Goal: Task Accomplishment & Management: Manage account settings

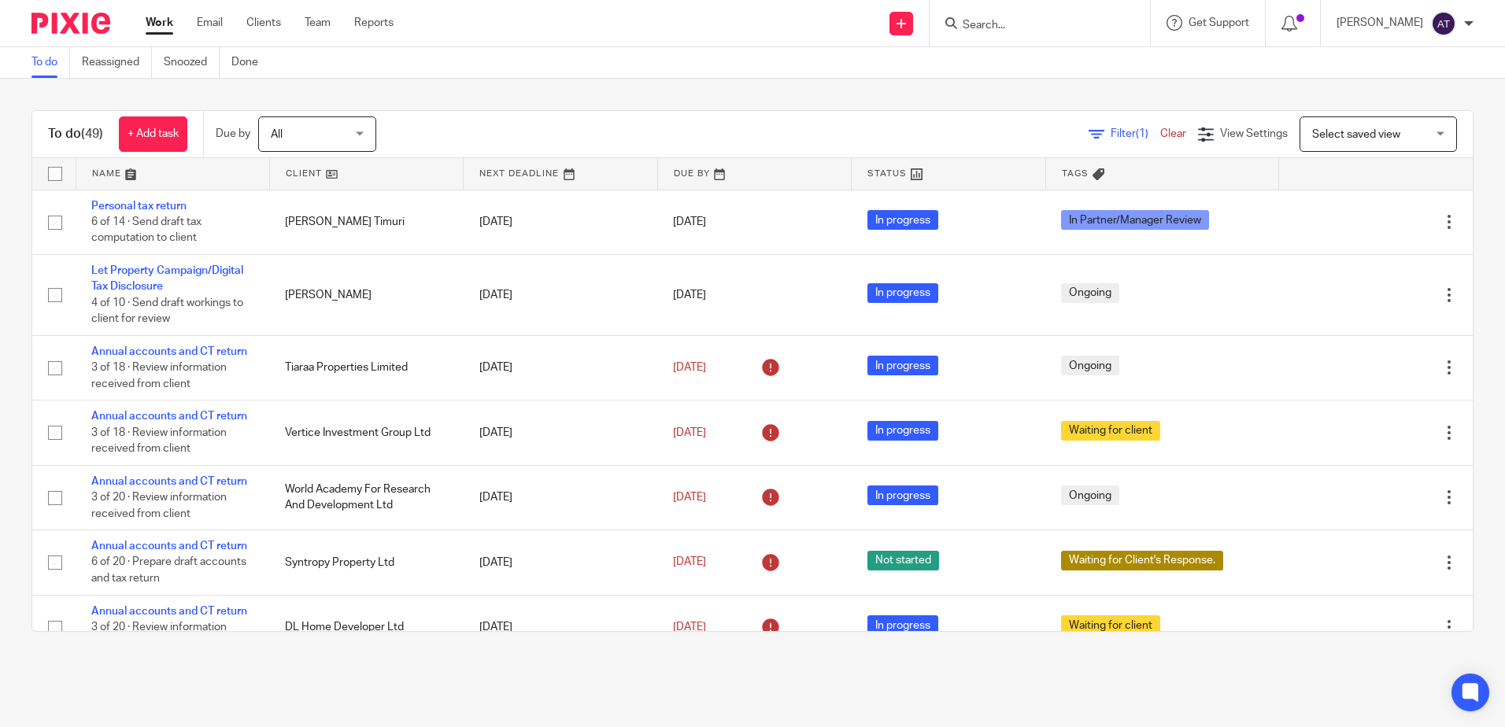
scroll to position [1639, 0]
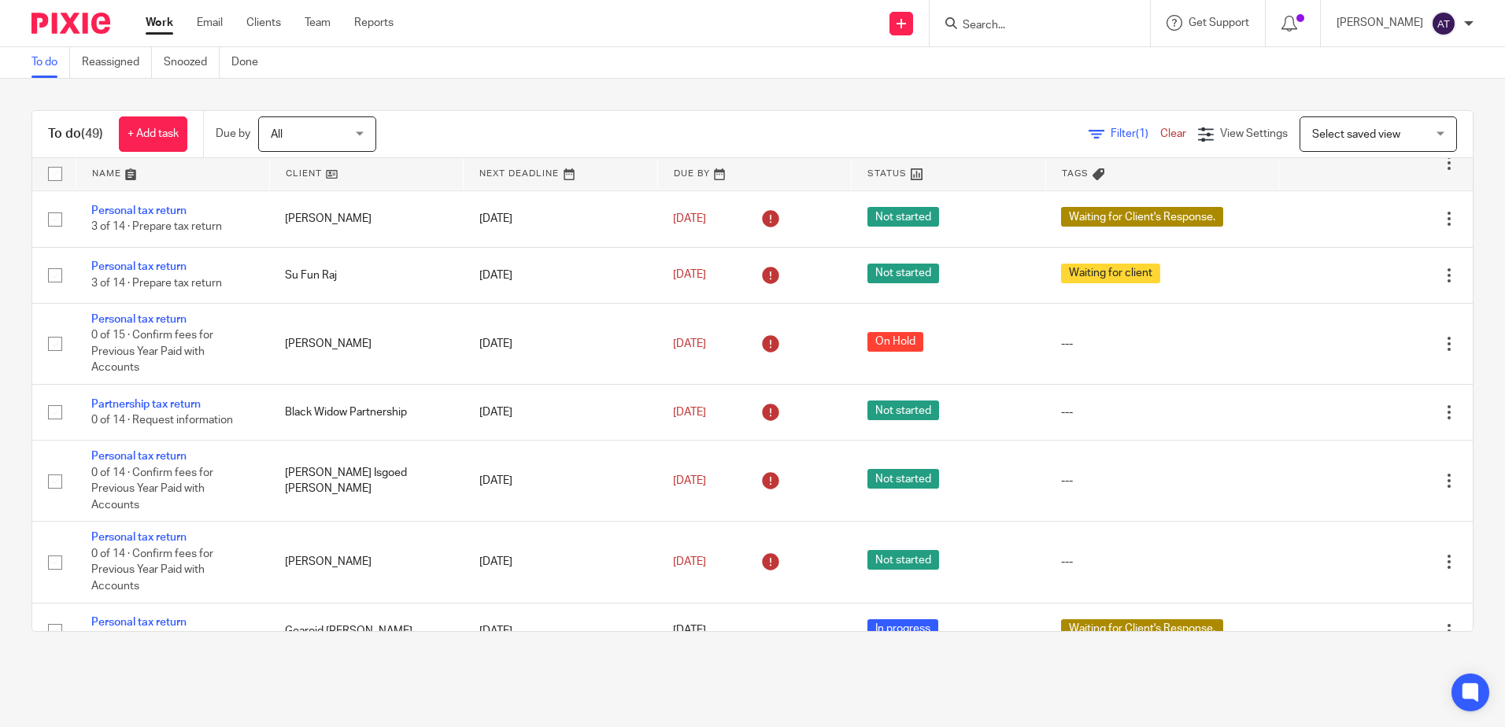
click at [875, 714] on main "To do Reassigned Snoozed Done To do (49) + Add task Due by All All Today Tomorr…" at bounding box center [752, 363] width 1505 height 727
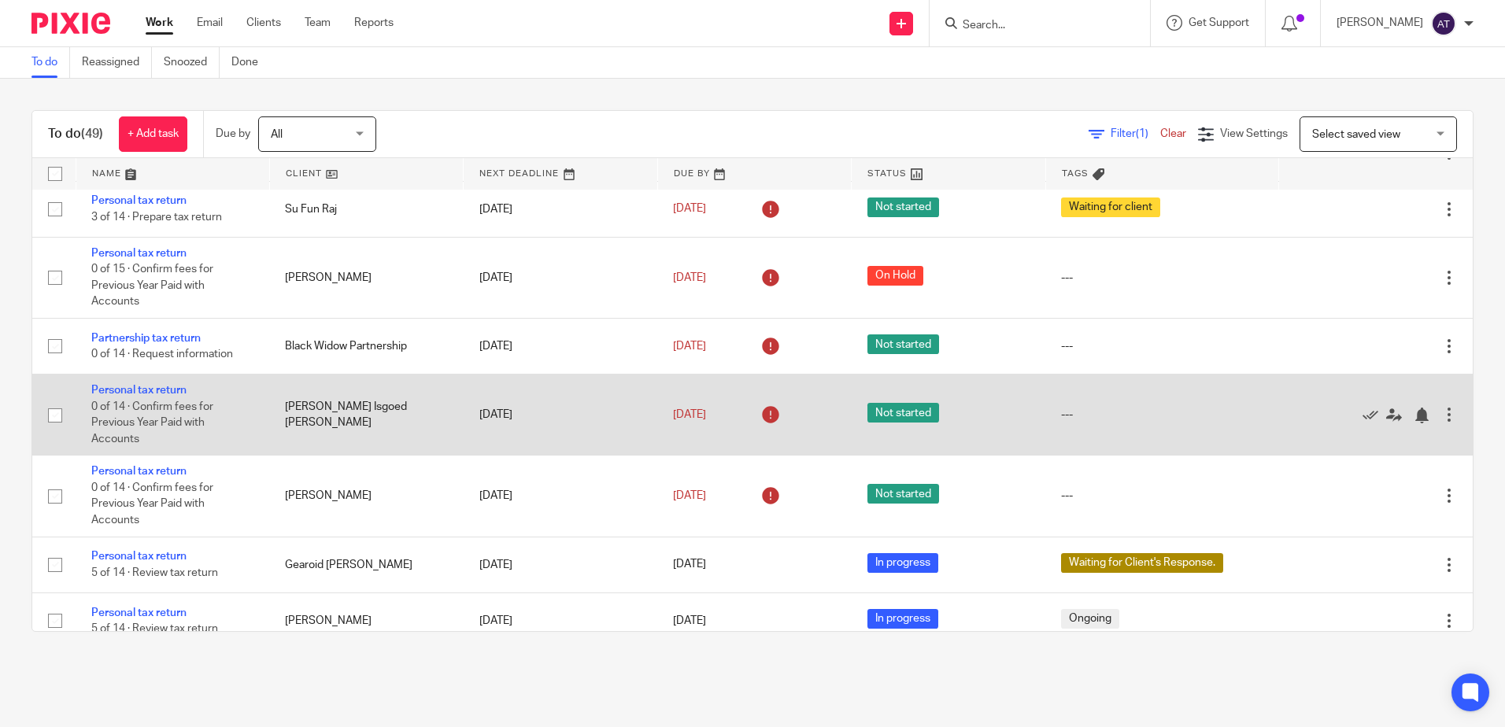
scroll to position [1717, 0]
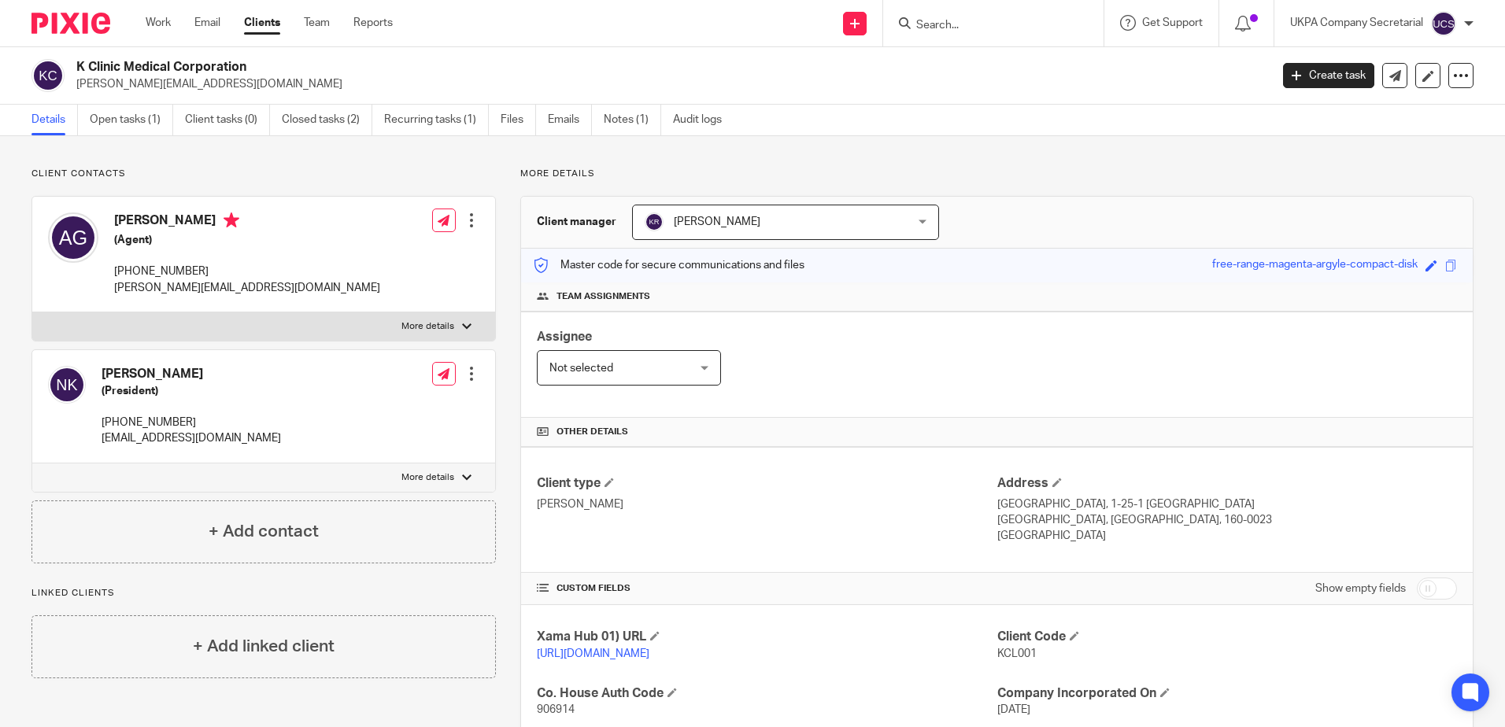
click at [1299, 451] on div "Client type ROE Address 5th Floor Shinjuku Centre Building, 1-25-1 Nishishinjuk…" at bounding box center [997, 510] width 952 height 126
click at [927, 89] on p "alice.chan9@yahoo.co.uk" at bounding box center [667, 84] width 1183 height 16
click at [978, 39] on div at bounding box center [993, 23] width 220 height 46
click at [1005, 19] on input "Search" at bounding box center [986, 26] width 142 height 14
click at [1003, 22] on input "natio" at bounding box center [986, 26] width 142 height 14
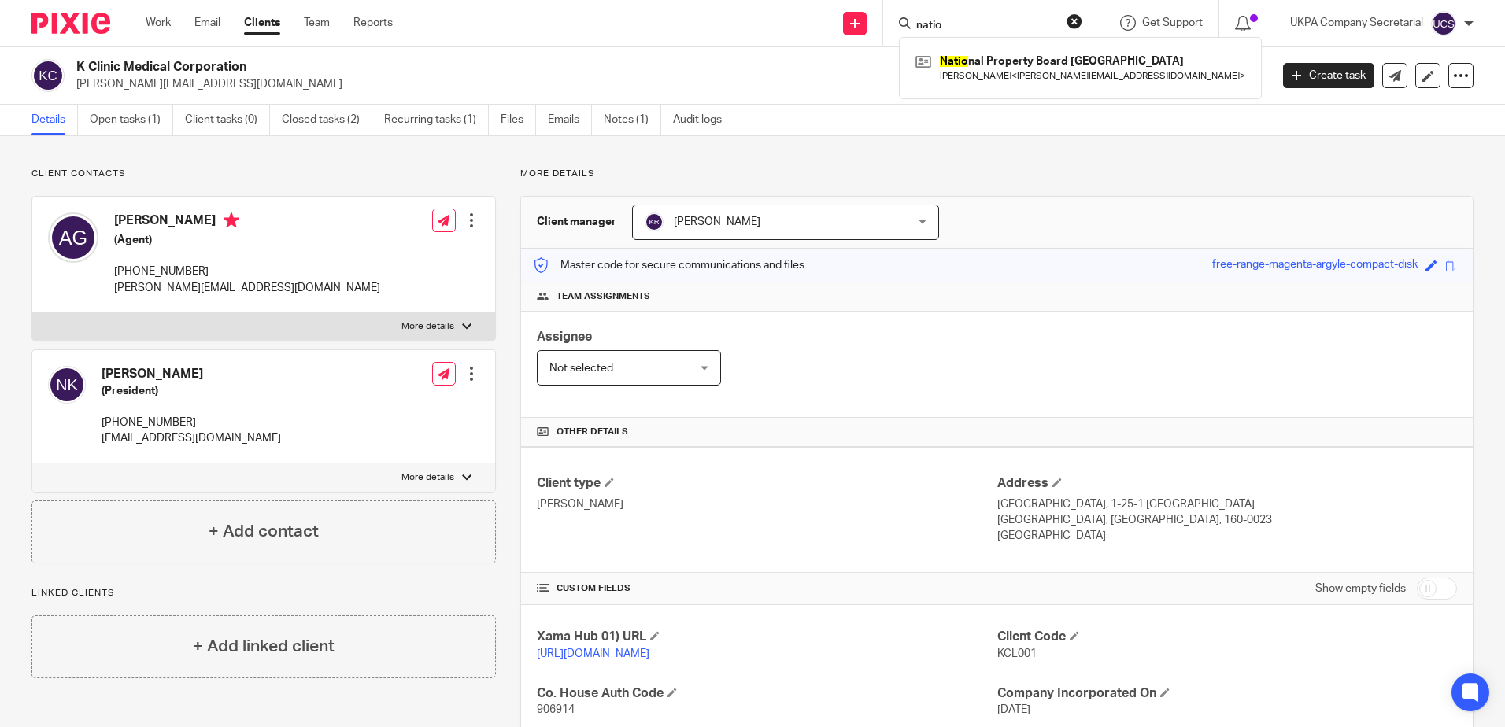
click at [1003, 22] on input "natio" at bounding box center [986, 26] width 142 height 14
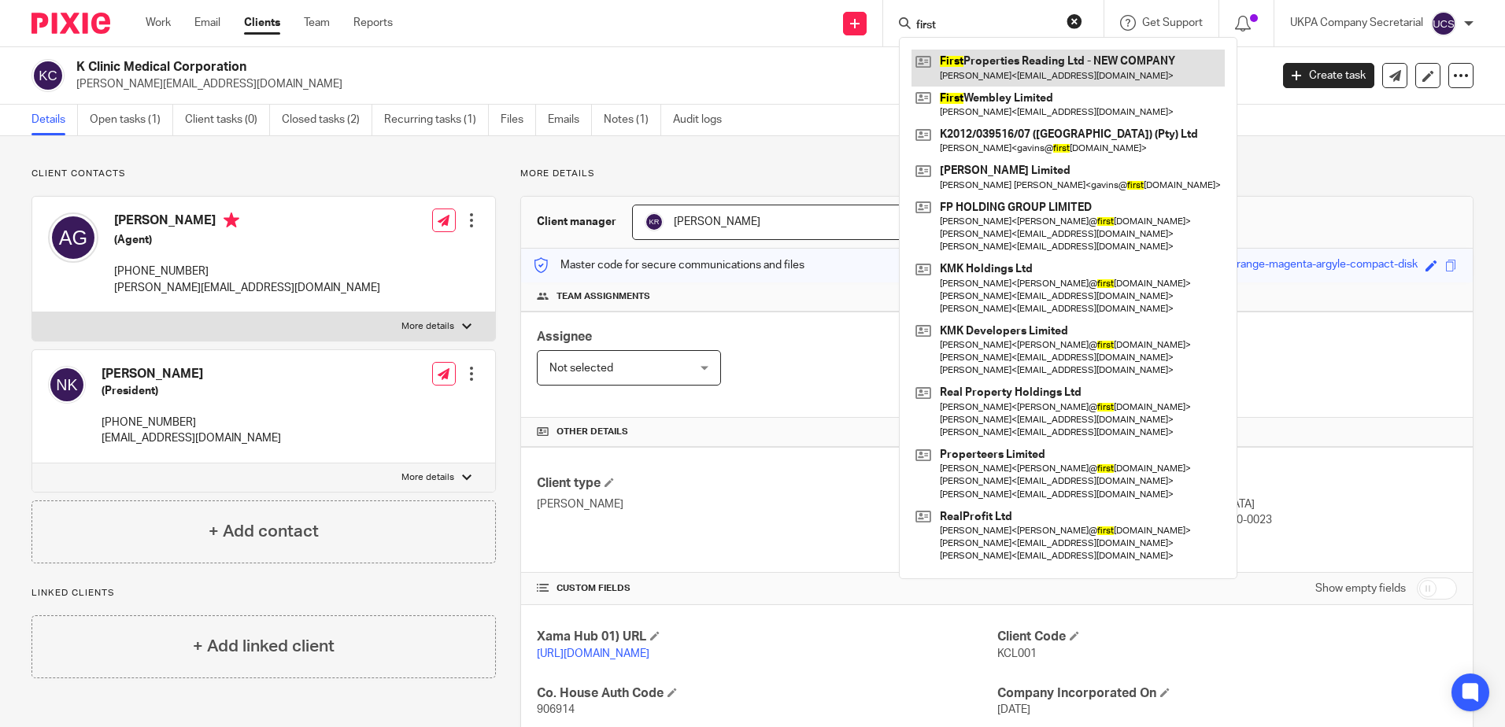
type input "first"
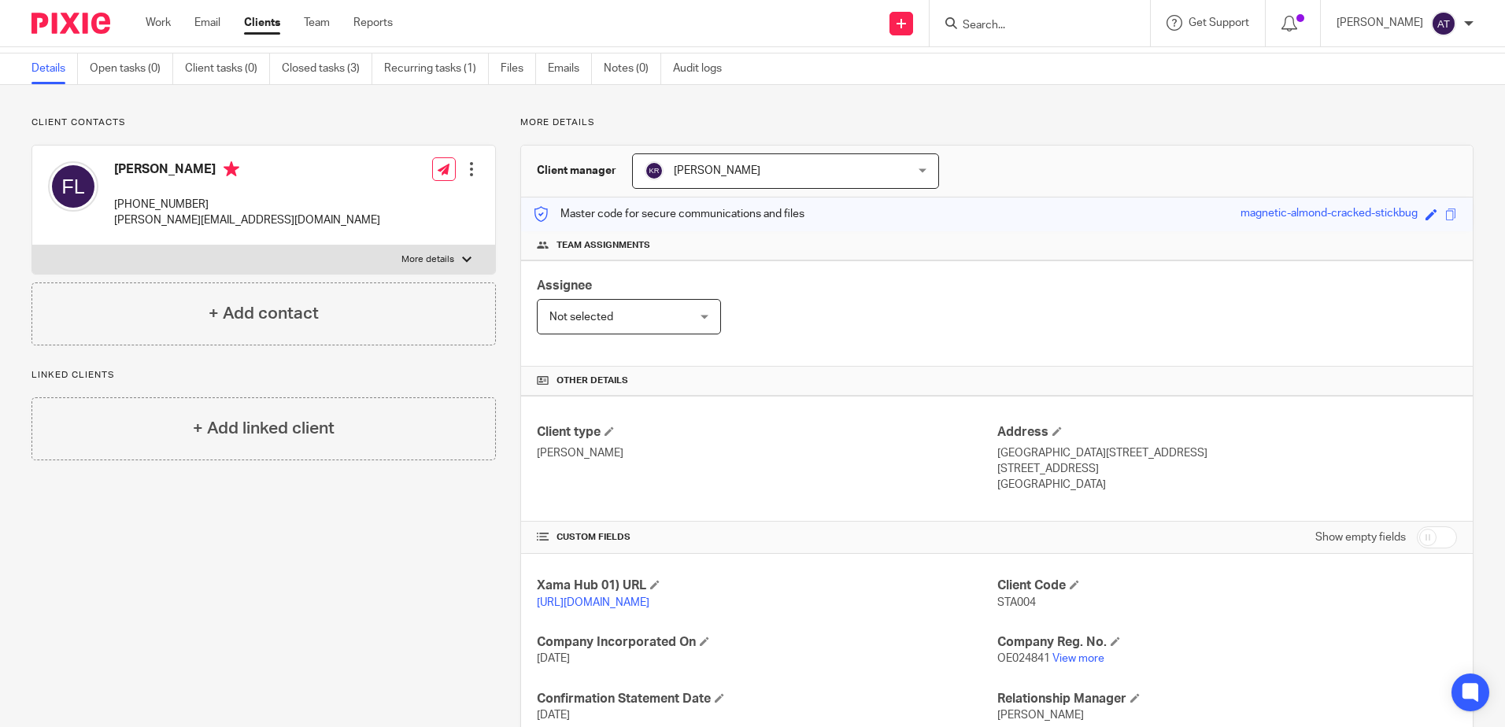
scroll to position [289, 0]
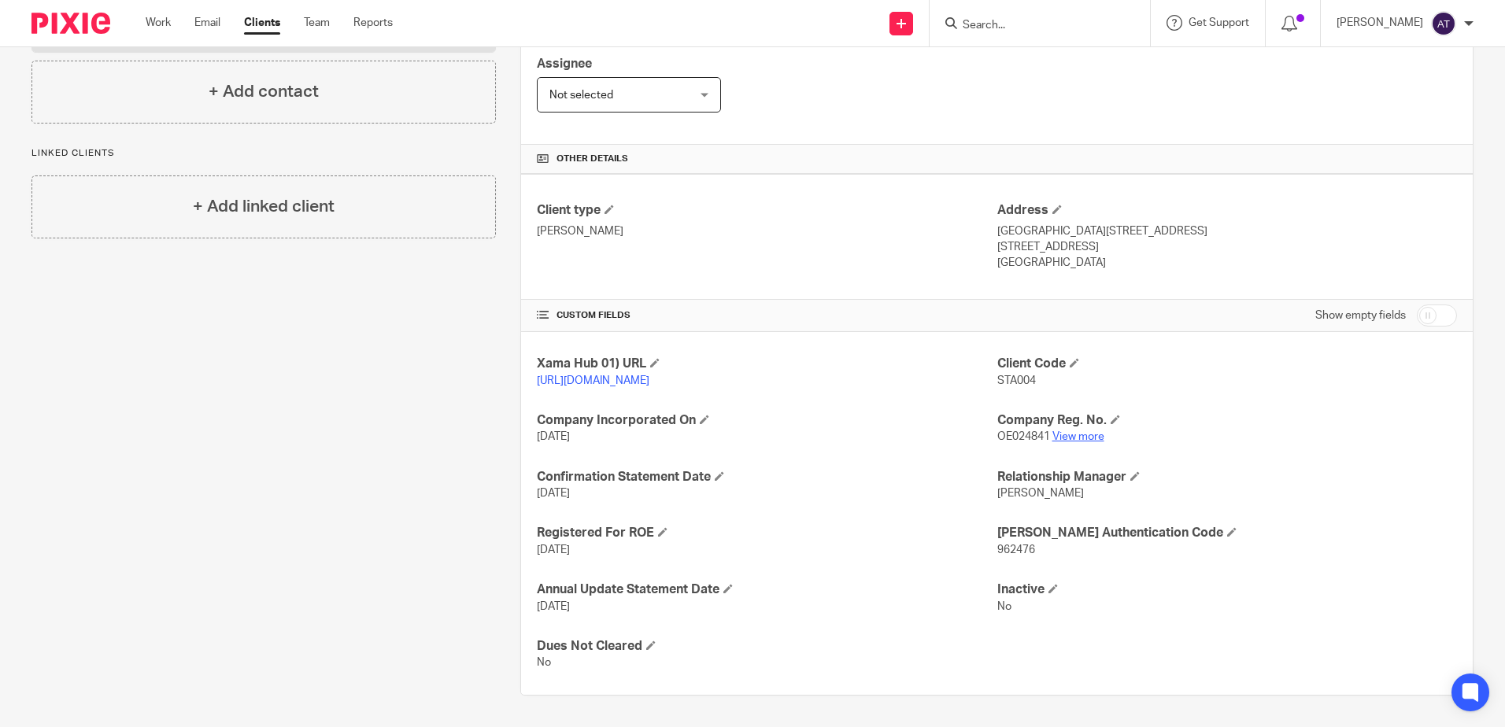
click at [1054, 438] on link "View more" at bounding box center [1078, 436] width 52 height 11
click at [1073, 26] on input "Search" at bounding box center [1032, 26] width 142 height 14
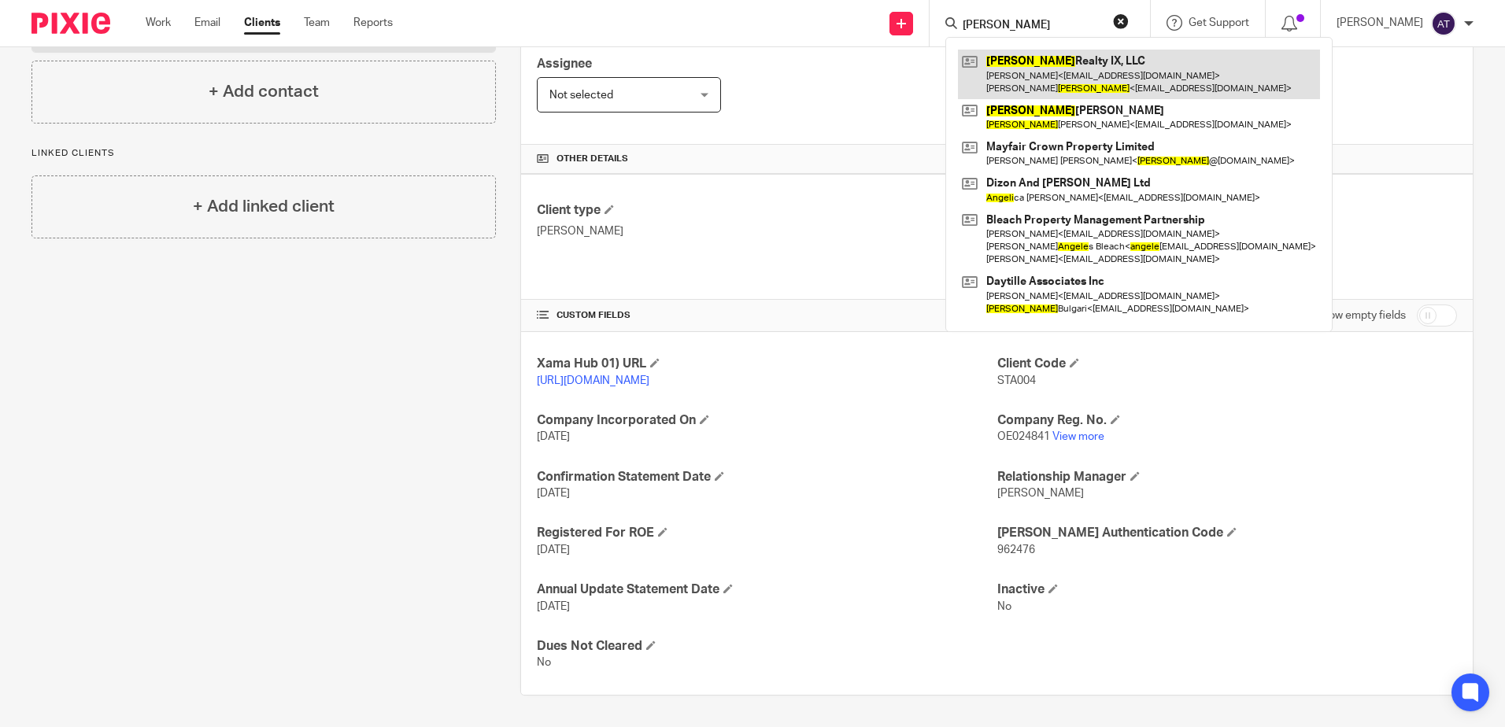
type input "angell"
click at [1070, 83] on link at bounding box center [1139, 74] width 362 height 49
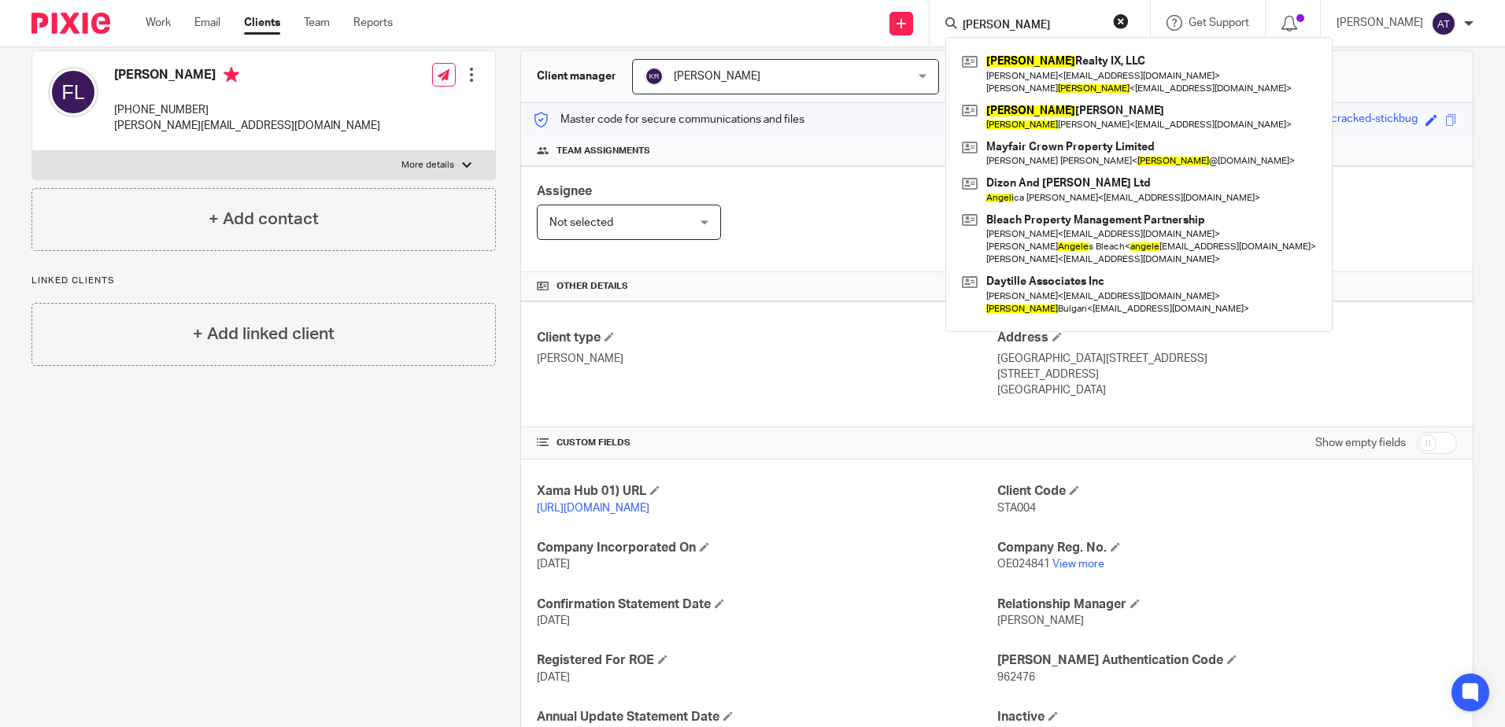
scroll to position [0, 0]
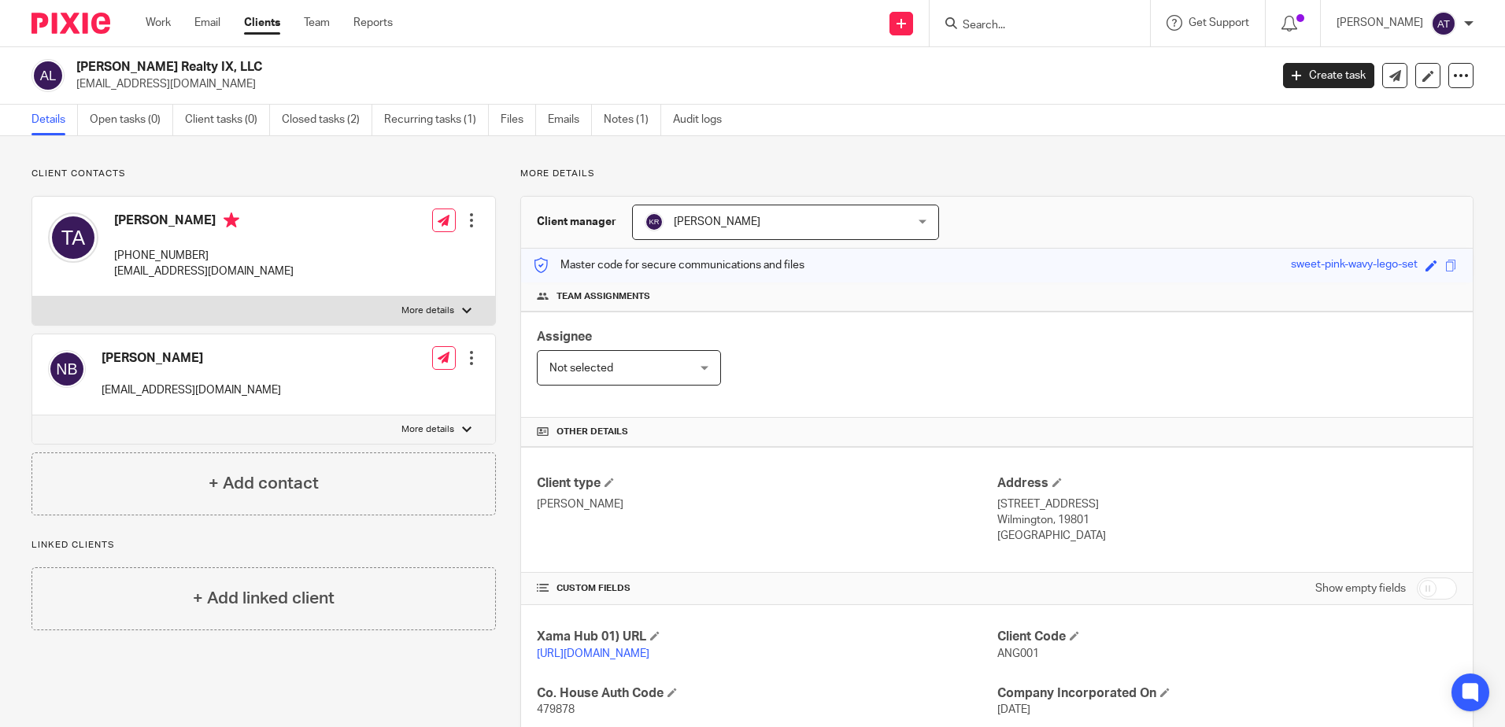
scroll to position [197, 0]
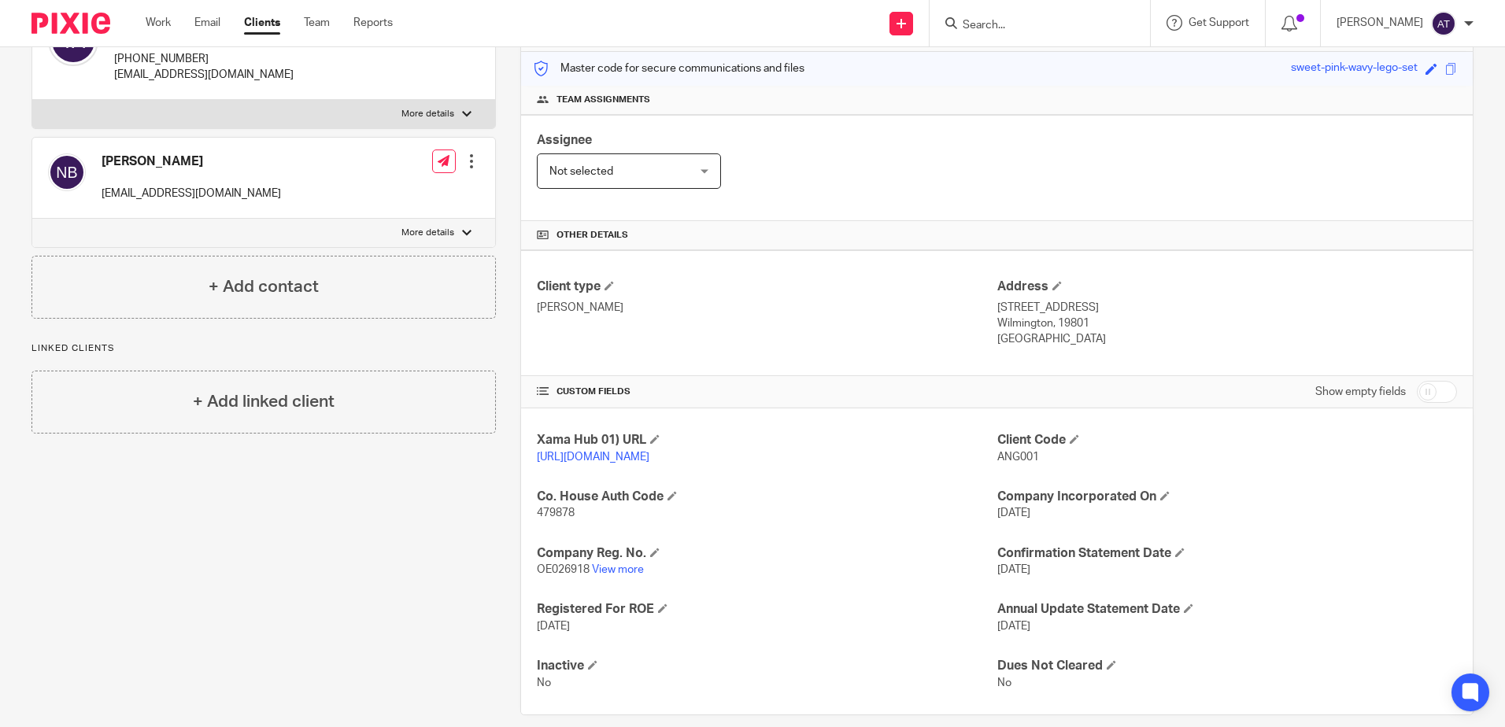
click at [1040, 23] on input "Search" at bounding box center [1032, 26] width 142 height 14
drag, startPoint x: 997, startPoint y: 17, endPoint x: 990, endPoint y: 23, distance: 9.0
click at [991, 23] on form "rv ass" at bounding box center [1045, 23] width 168 height 20
drag, startPoint x: 1015, startPoint y: 27, endPoint x: 970, endPoint y: 27, distance: 44.1
click at [970, 27] on input "rv ass" at bounding box center [1032, 26] width 142 height 14
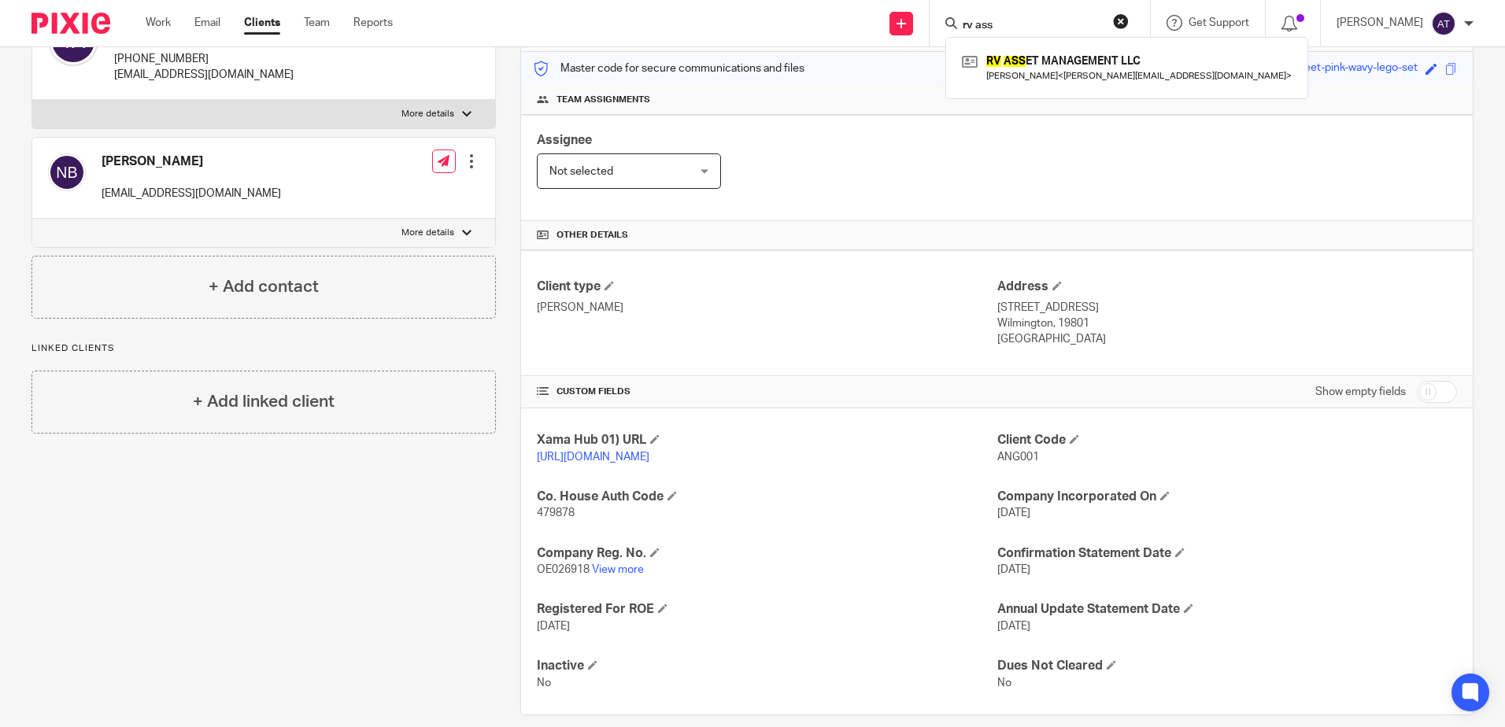
type input "r"
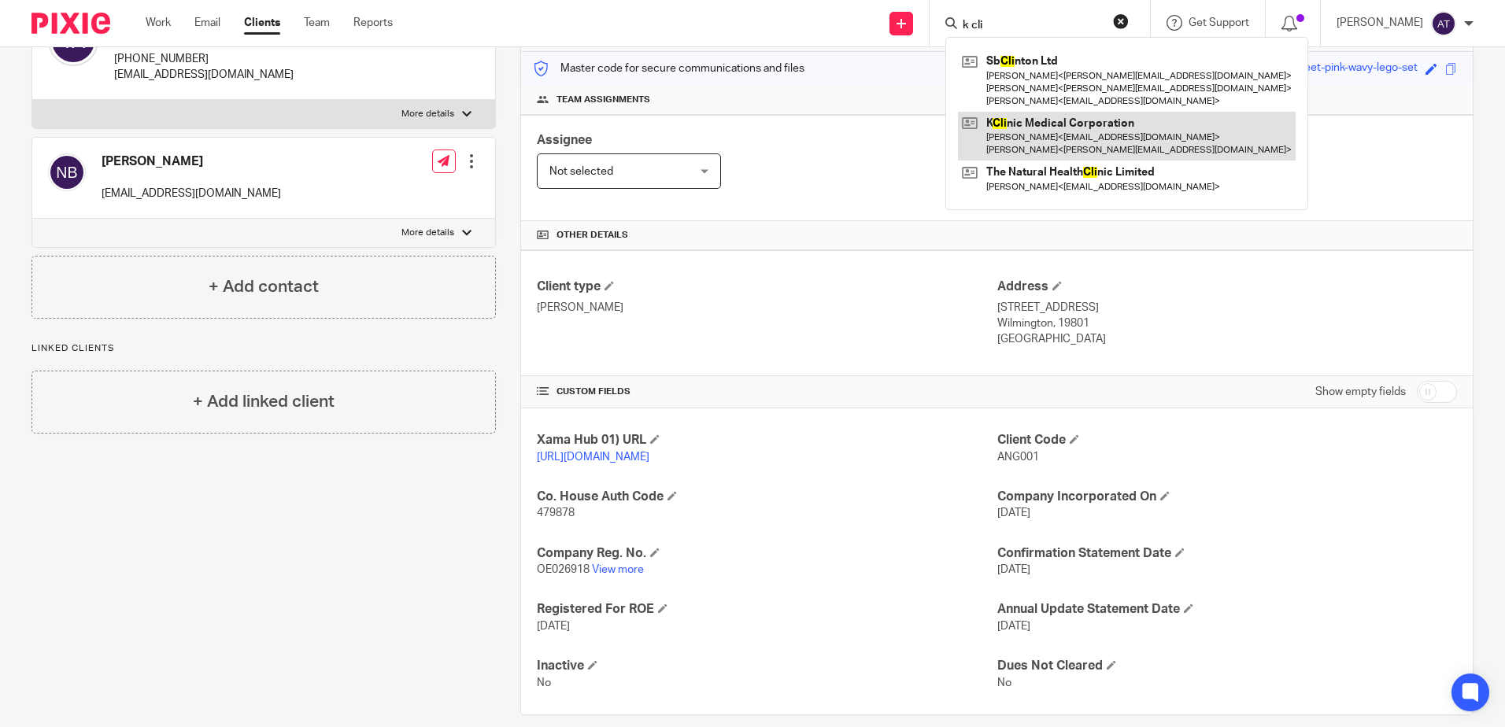
type input "k cli"
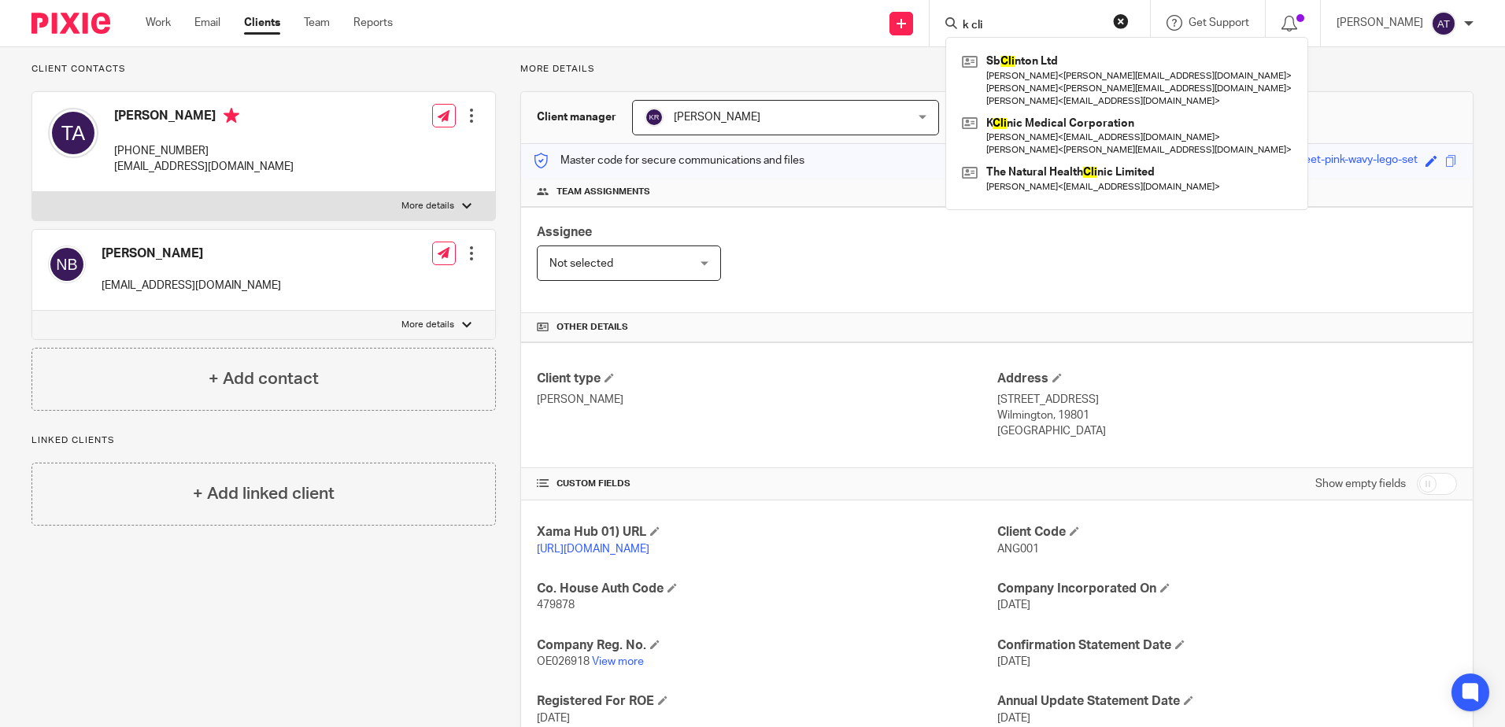
scroll to position [0, 0]
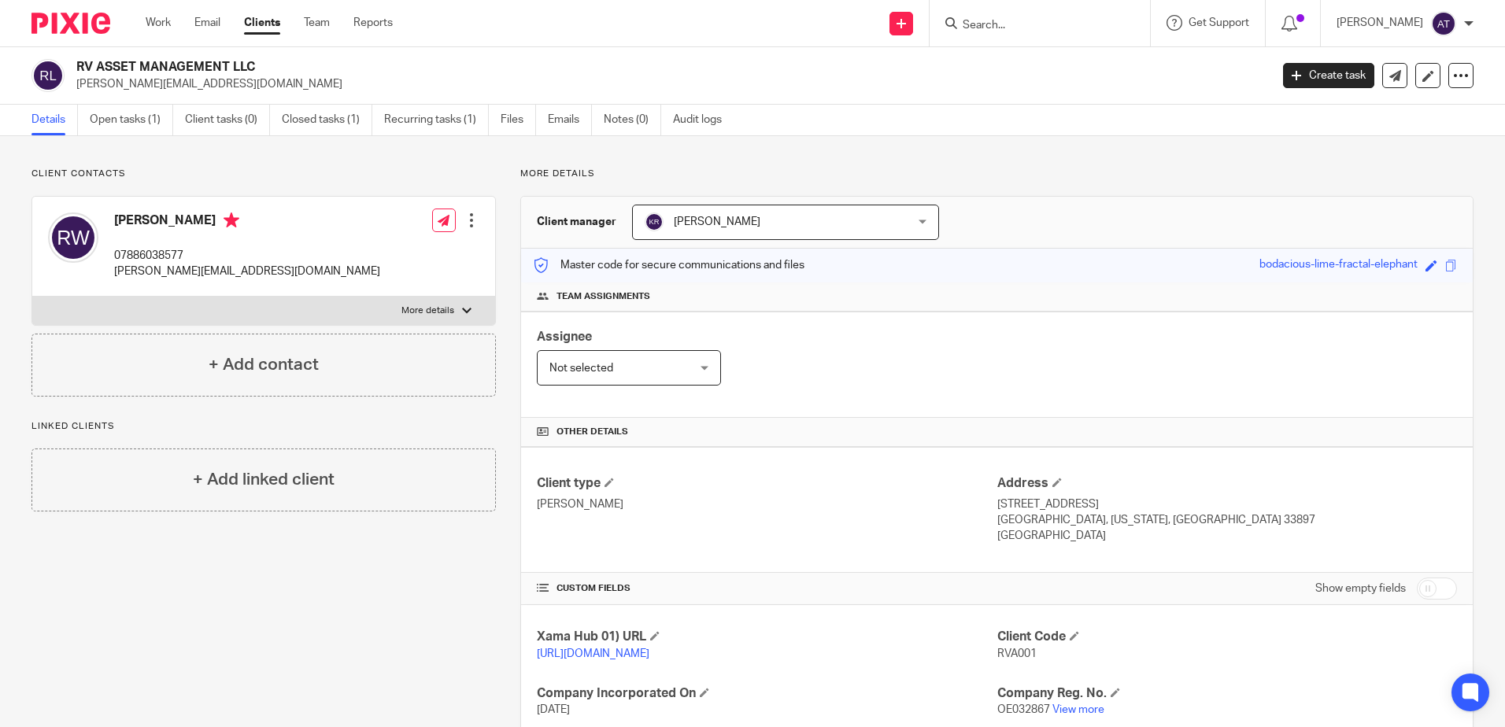
click at [1048, 35] on div at bounding box center [1040, 23] width 220 height 46
click at [1052, 30] on input "Search" at bounding box center [1032, 26] width 142 height 14
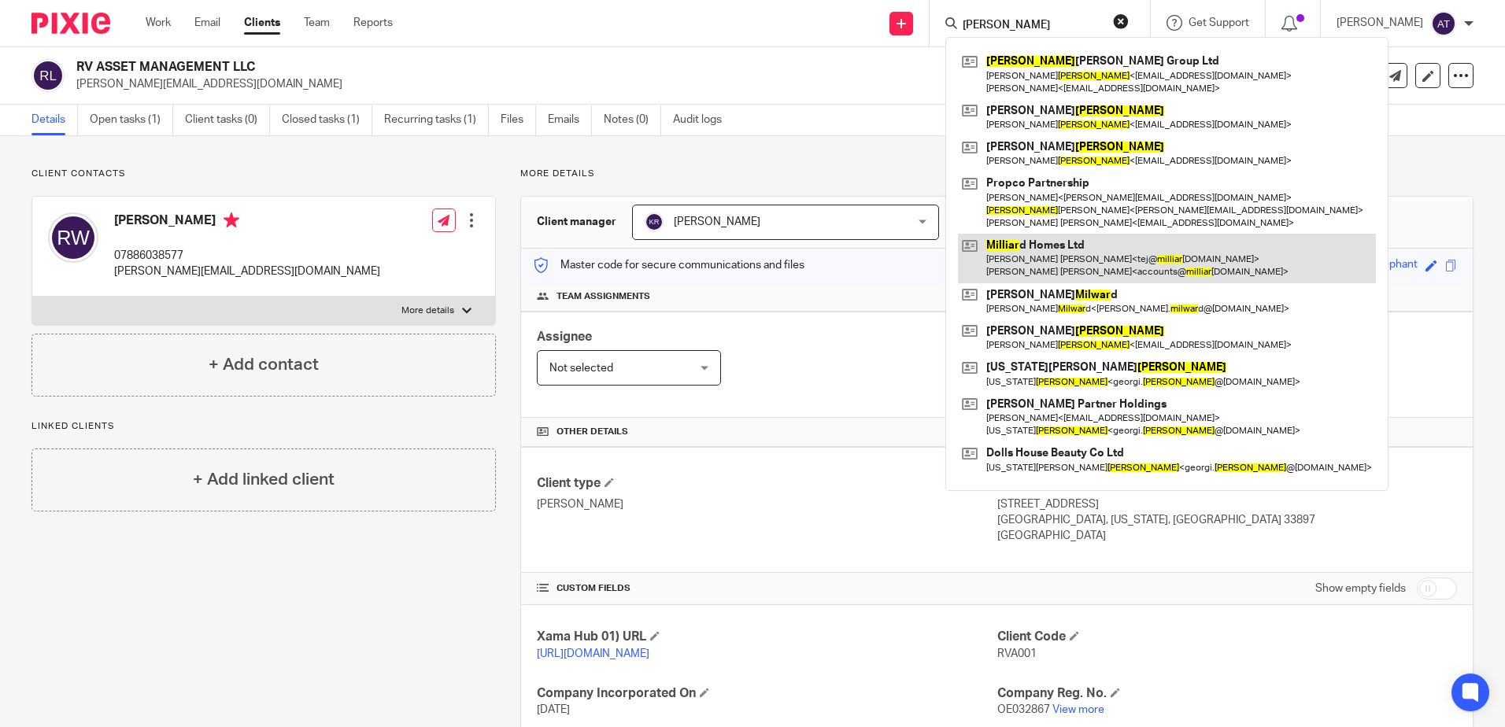
type input "millar"
click at [1042, 247] on link at bounding box center [1167, 258] width 418 height 49
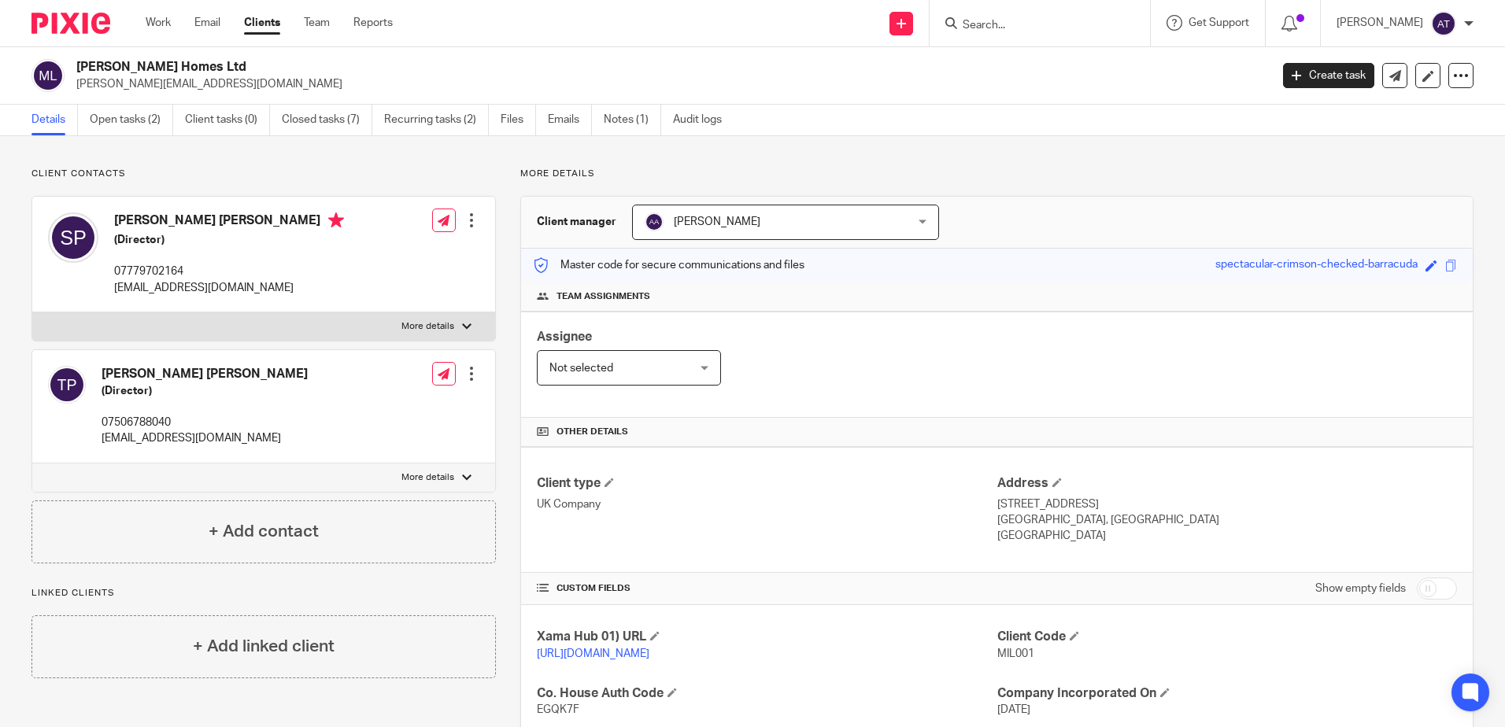
click at [1044, 29] on input "Search" at bounding box center [1032, 26] width 142 height 14
click at [250, 174] on p "Client contacts" at bounding box center [263, 174] width 464 height 13
click at [151, 122] on link "Open tasks (2)" at bounding box center [131, 120] width 83 height 31
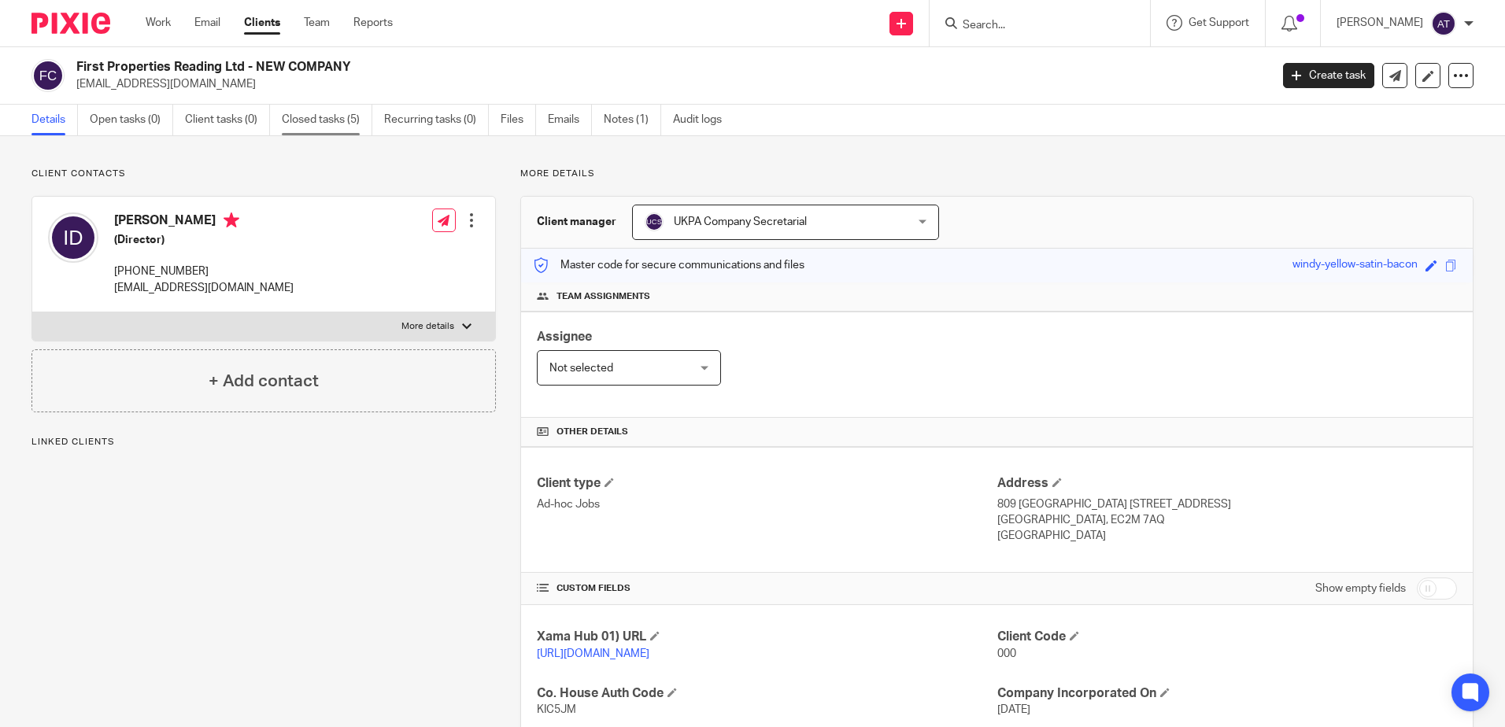
click at [349, 124] on link "Closed tasks (5)" at bounding box center [327, 120] width 91 height 31
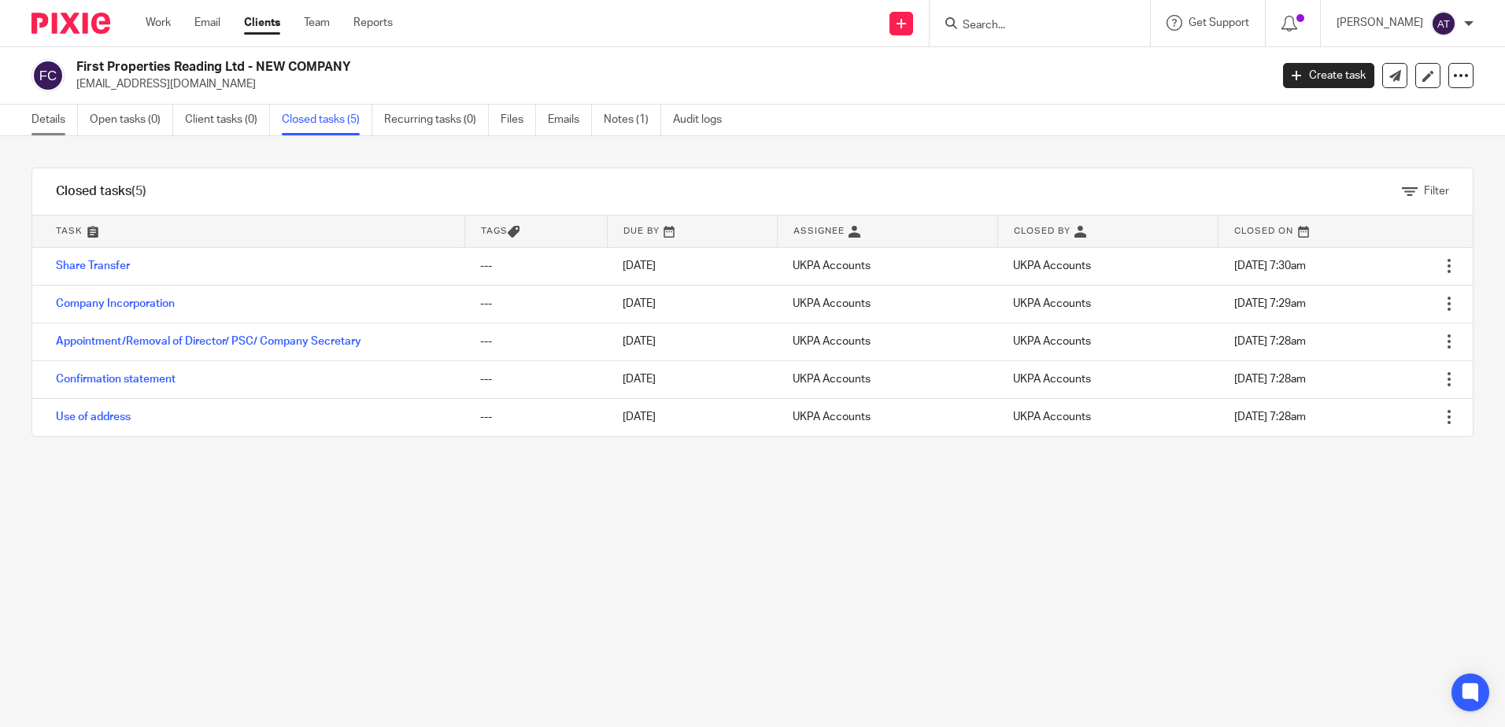
click at [52, 121] on link "Details" at bounding box center [54, 120] width 46 height 31
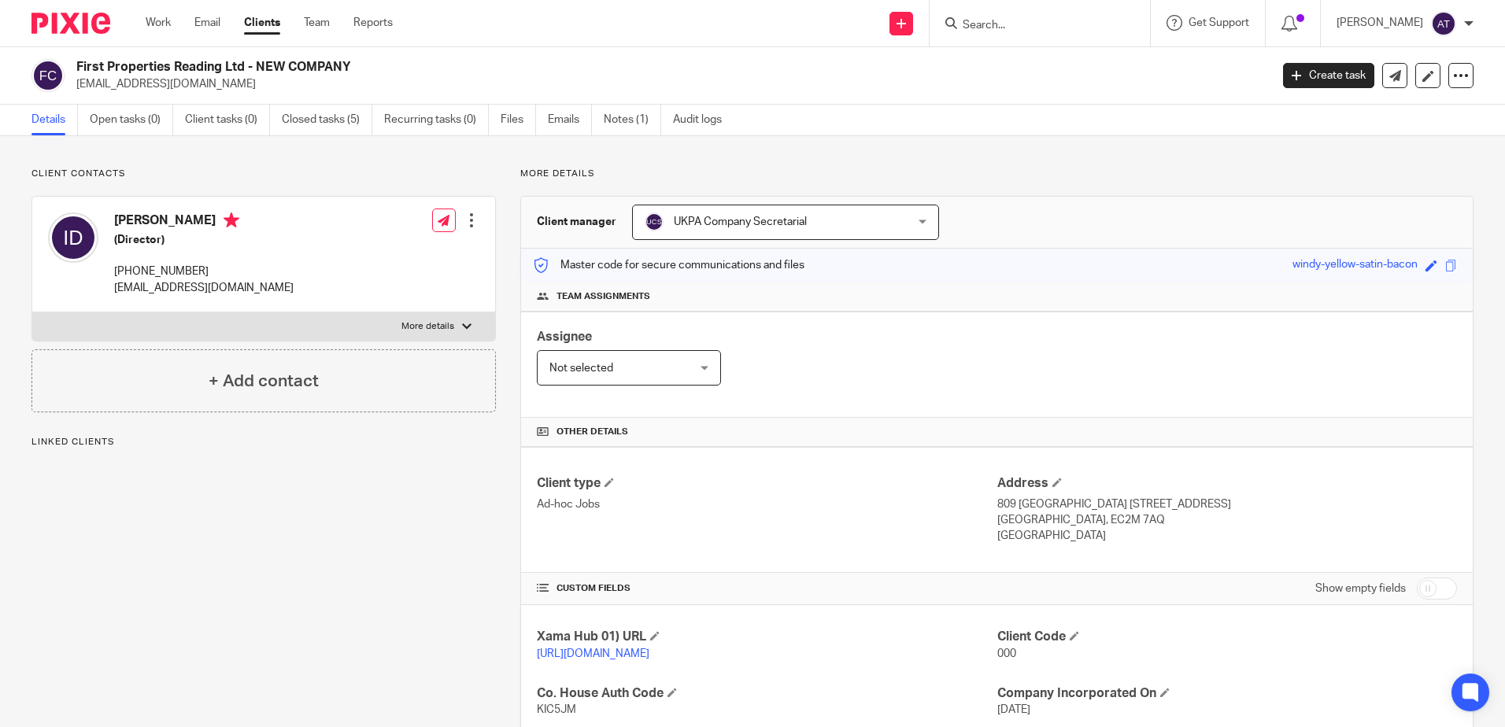
scroll to position [216, 0]
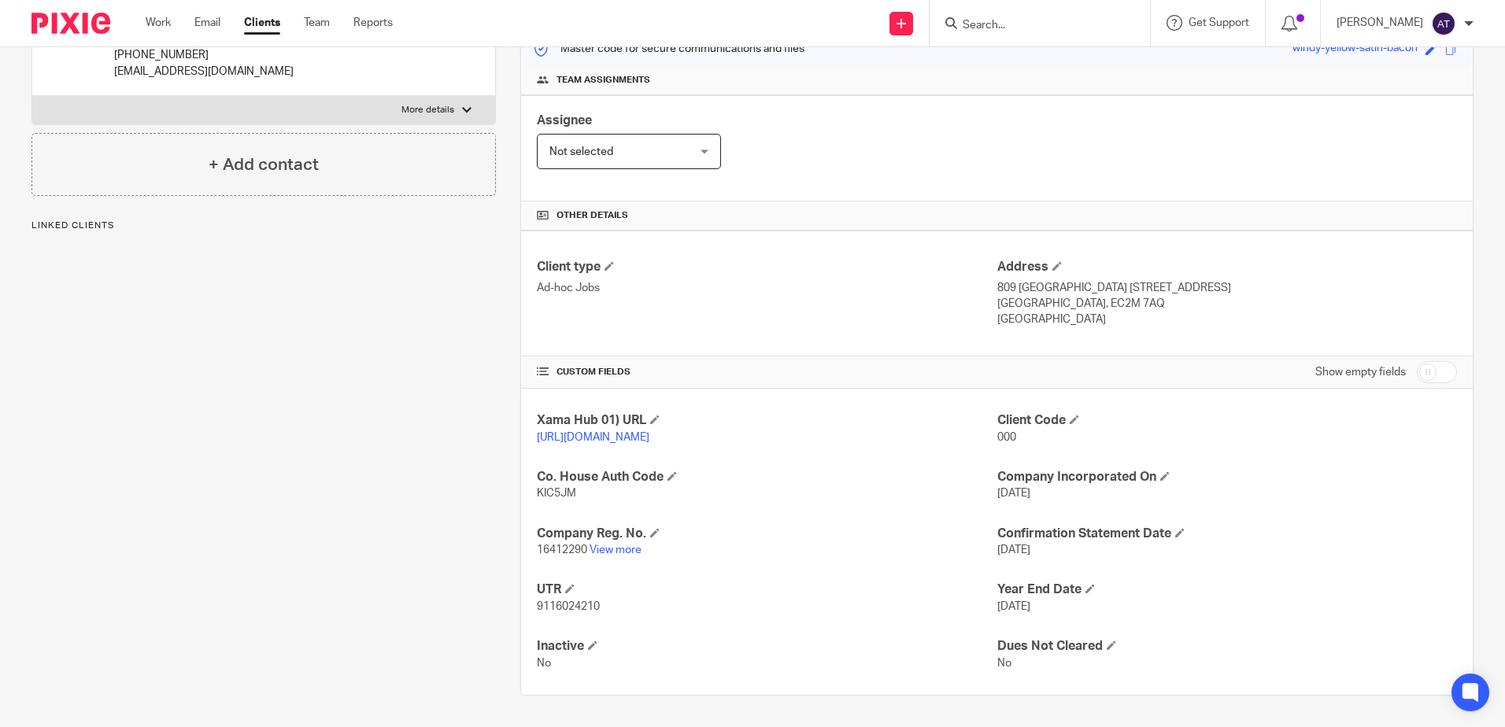
click at [638, 556] on p "16412290 View more" at bounding box center [767, 550] width 460 height 16
click at [627, 548] on link "View more" at bounding box center [616, 550] width 52 height 11
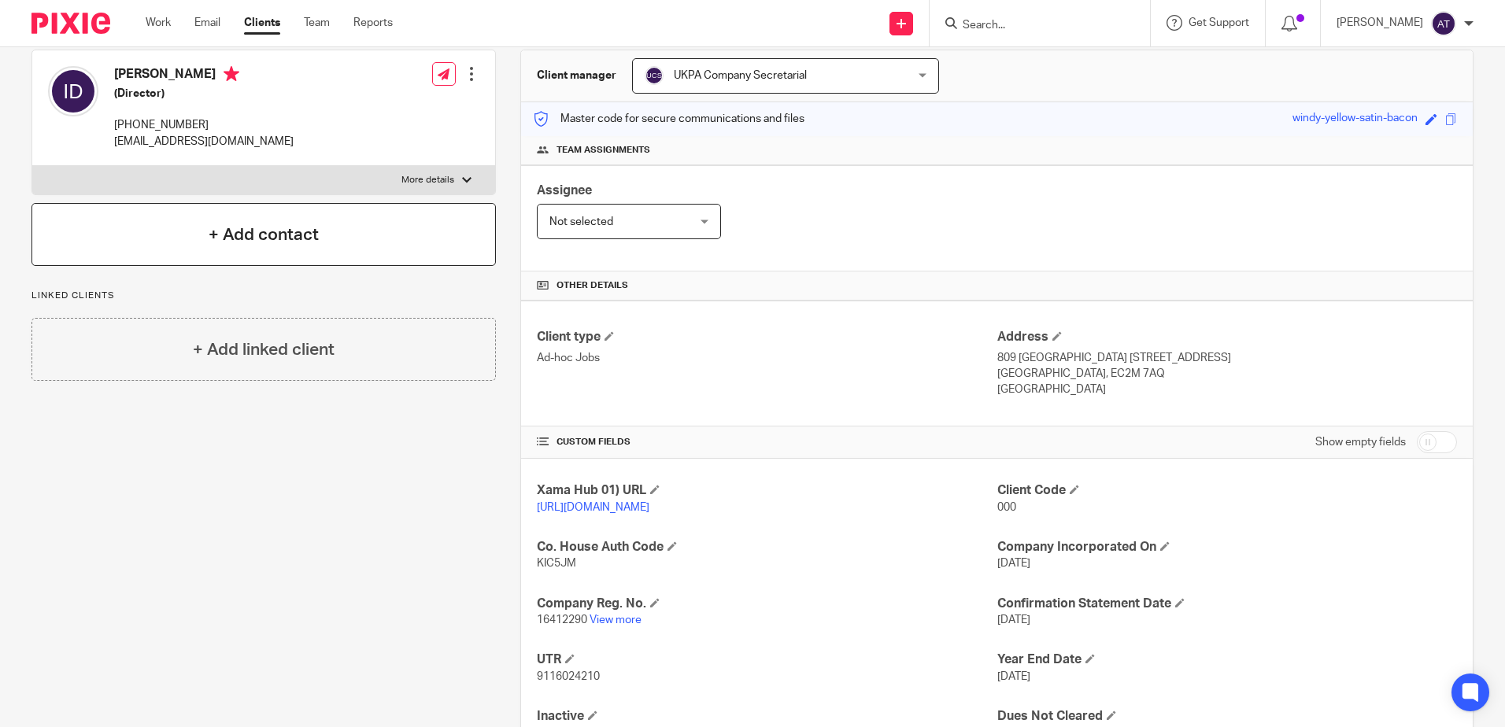
scroll to position [0, 0]
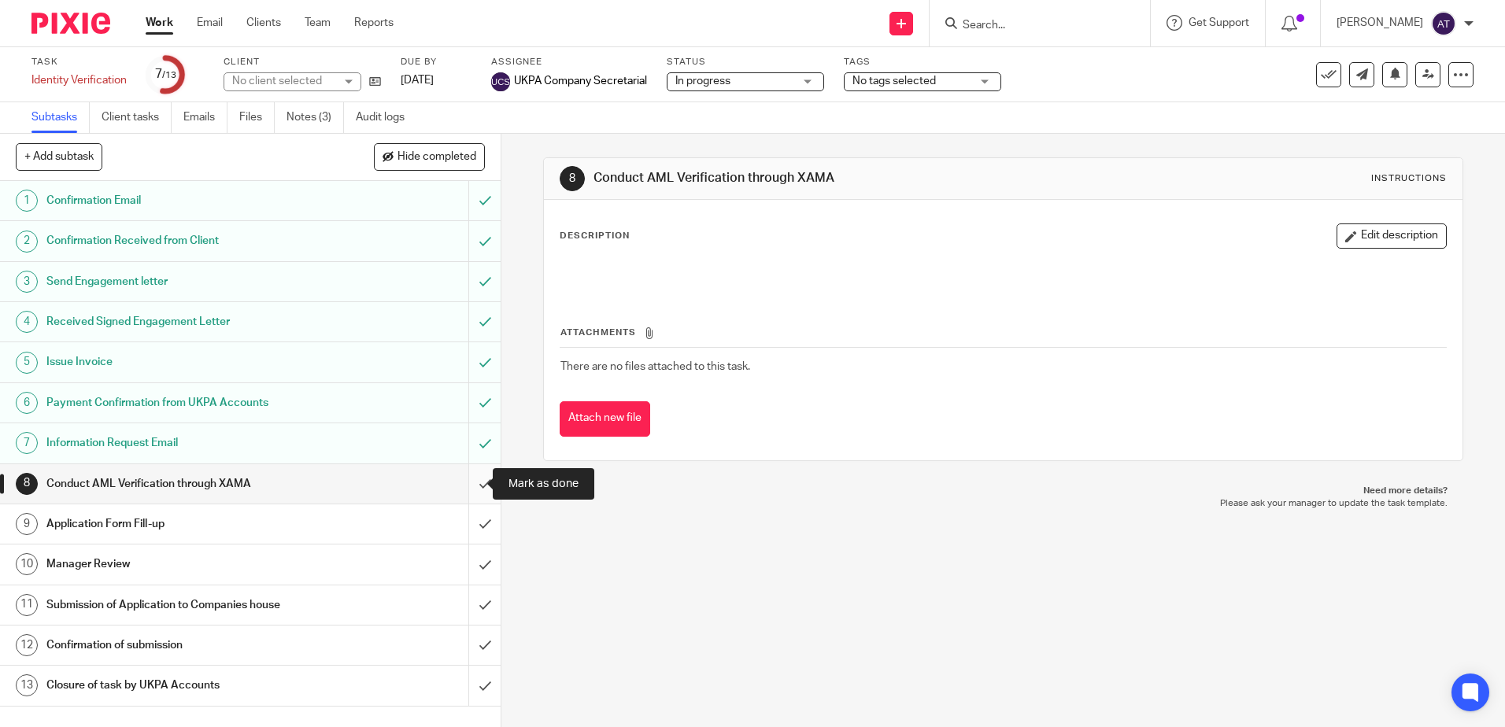
click at [469, 479] on input "submit" at bounding box center [250, 483] width 501 height 39
click at [476, 511] on input "submit" at bounding box center [250, 524] width 501 height 39
click at [469, 556] on input "submit" at bounding box center [250, 564] width 501 height 39
click at [471, 601] on input "submit" at bounding box center [250, 605] width 501 height 39
click at [474, 636] on input "submit" at bounding box center [250, 645] width 501 height 39
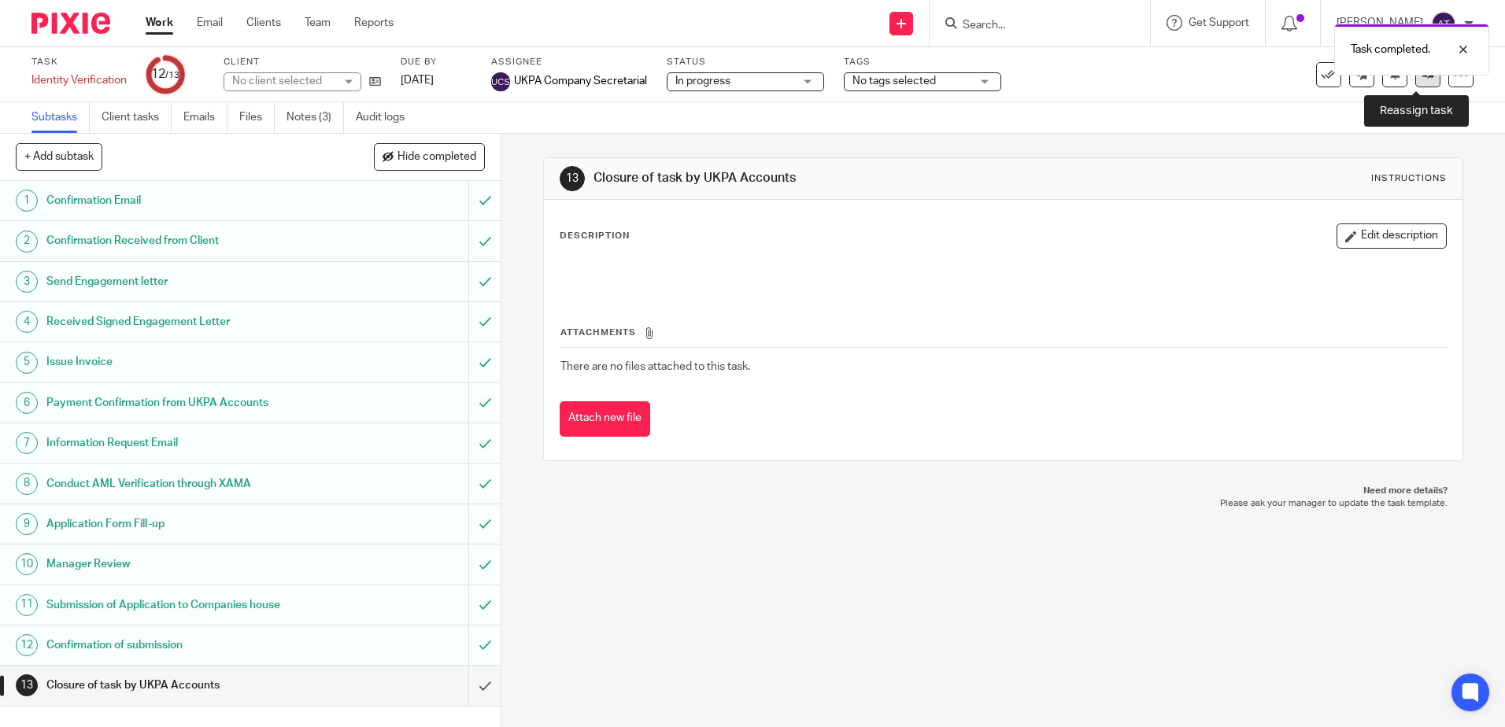
click at [1415, 81] on link at bounding box center [1427, 74] width 25 height 25
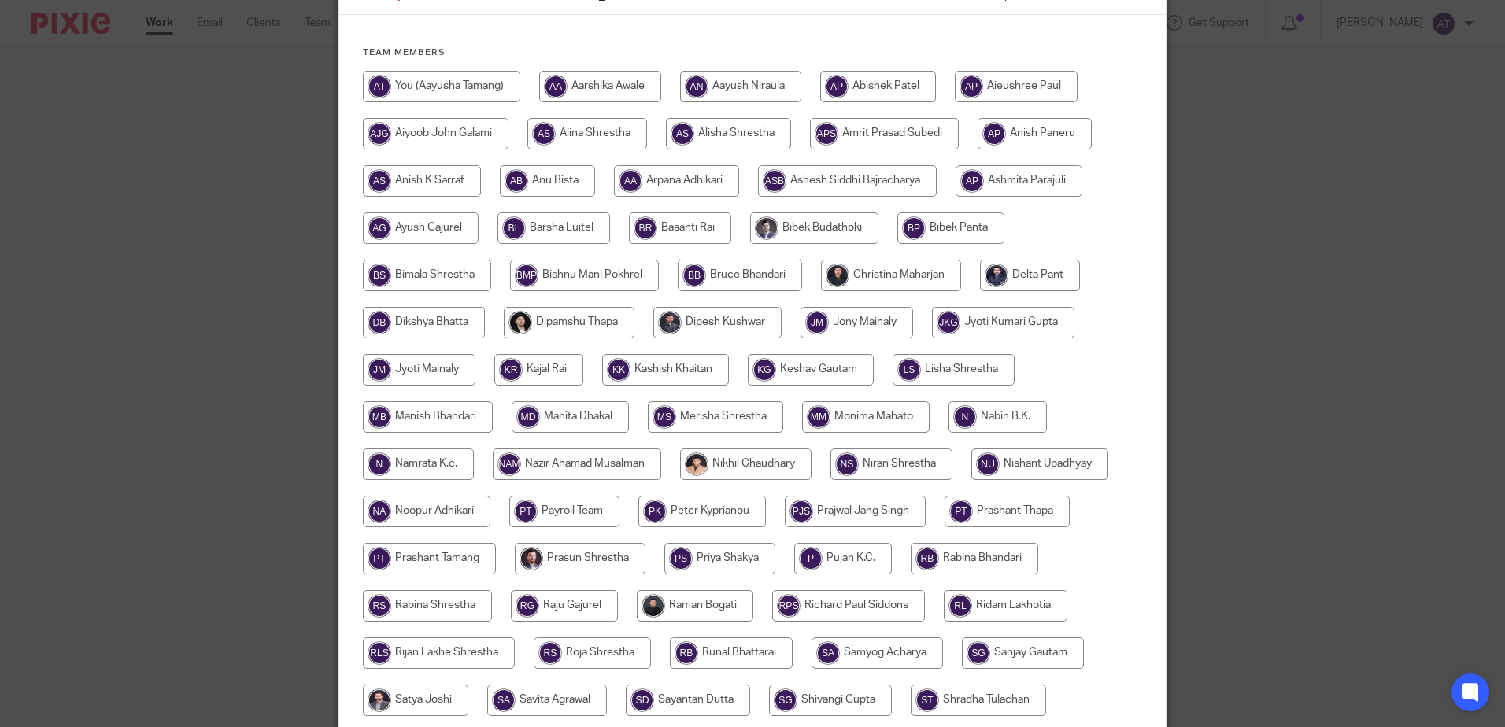
scroll to position [472, 0]
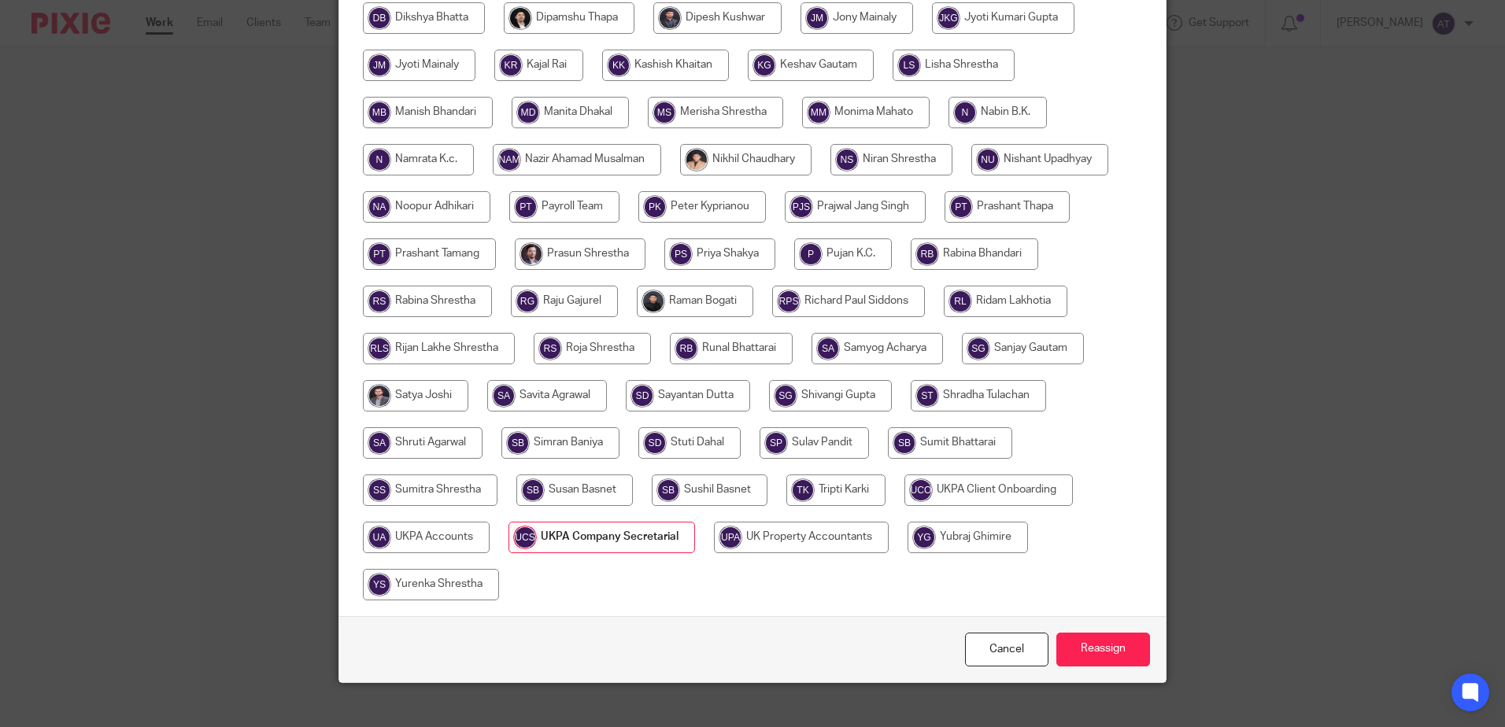
click at [408, 540] on input "radio" at bounding box center [426, 537] width 127 height 31
radio input "true"
click at [1091, 650] on input "Reassign" at bounding box center [1103, 650] width 94 height 34
